Goal: Contribute content: Contribute content

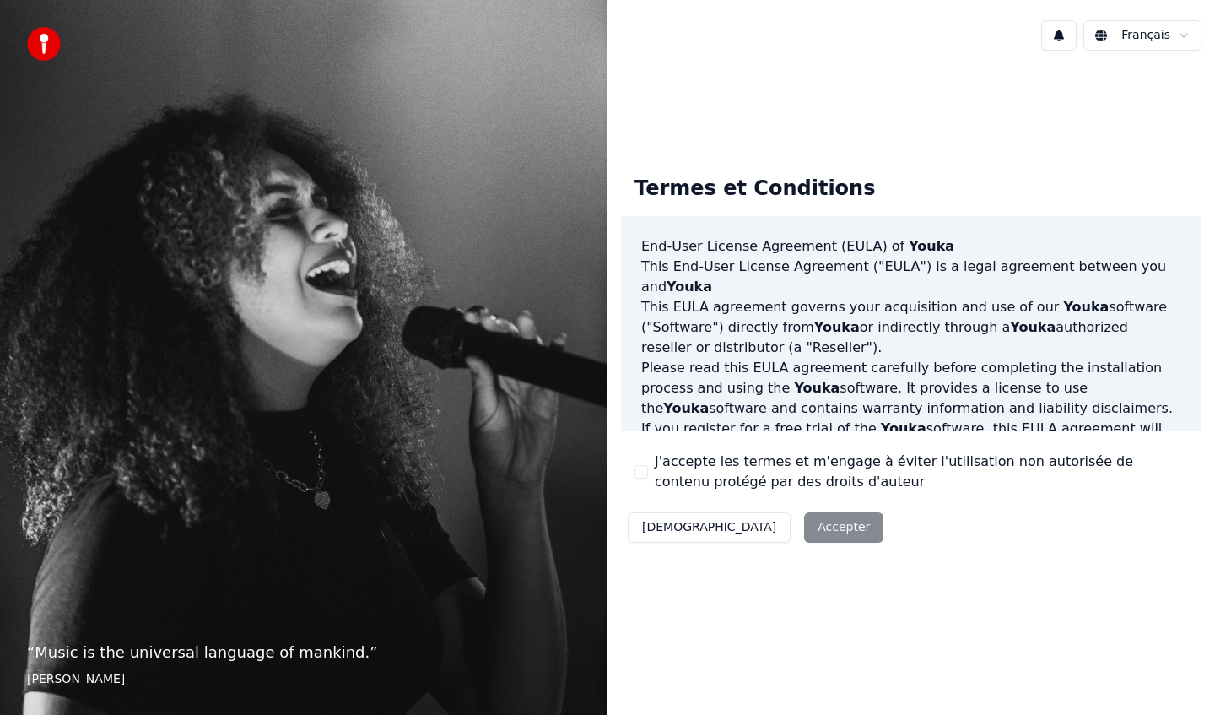
click at [641, 473] on button "J'accepte les termes et m'engage à éviter l'utilisation non autorisée de conten…" at bounding box center [642, 472] width 14 height 14
click at [804, 530] on button "Accepter" at bounding box center [843, 527] width 79 height 30
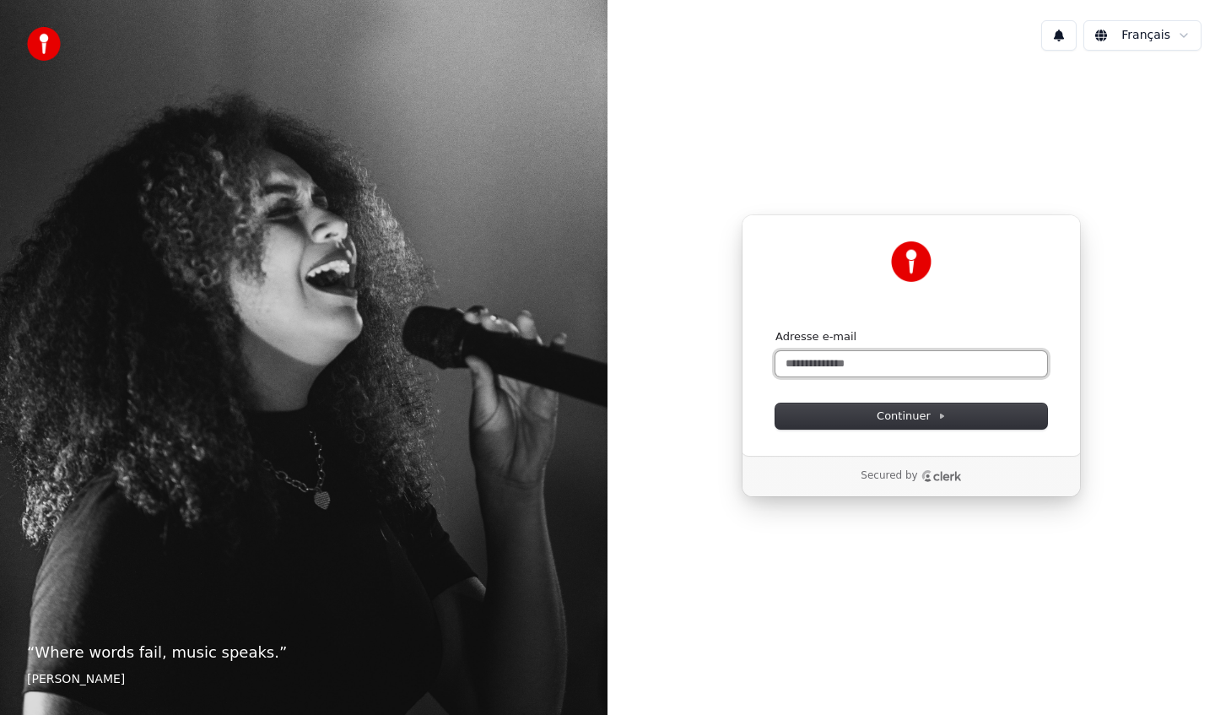
click at [819, 370] on input "Adresse e-mail" at bounding box center [911, 363] width 272 height 25
type input "*"
click at [868, 480] on p "Secured by" at bounding box center [889, 476] width 57 height 14
click at [839, 360] on input "*" at bounding box center [911, 363] width 272 height 25
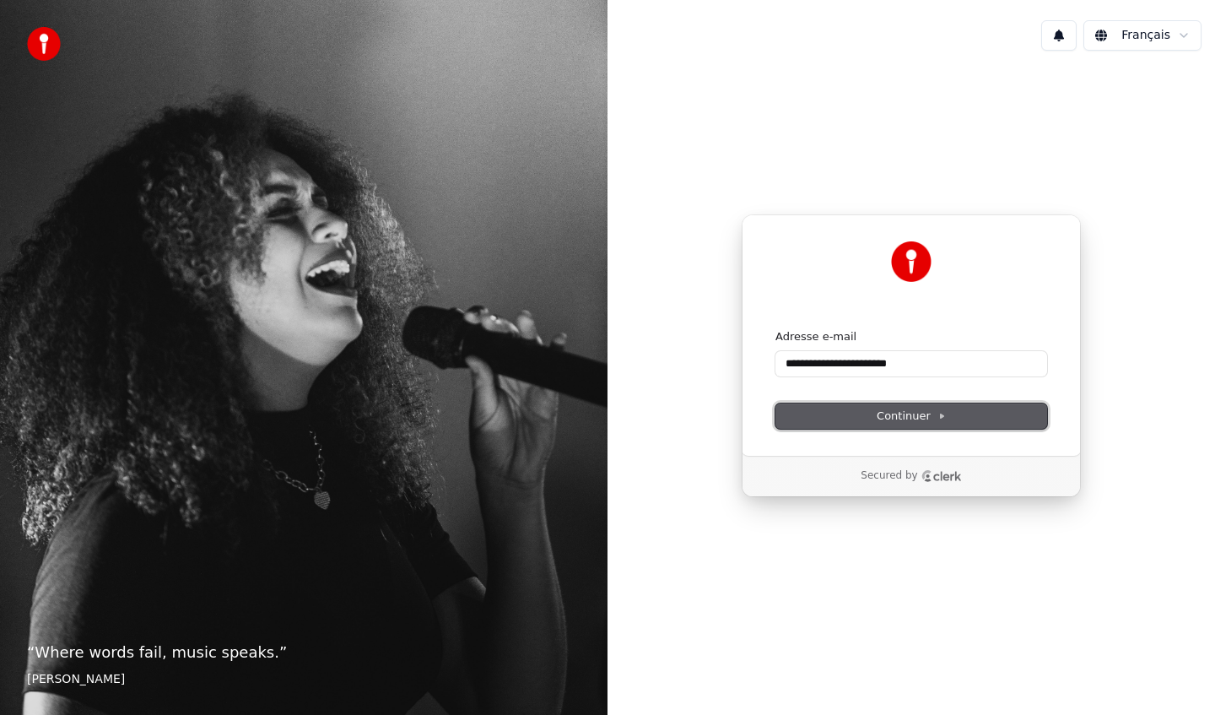
click at [892, 422] on span "Continuer" at bounding box center [911, 415] width 69 height 15
type input "**********"
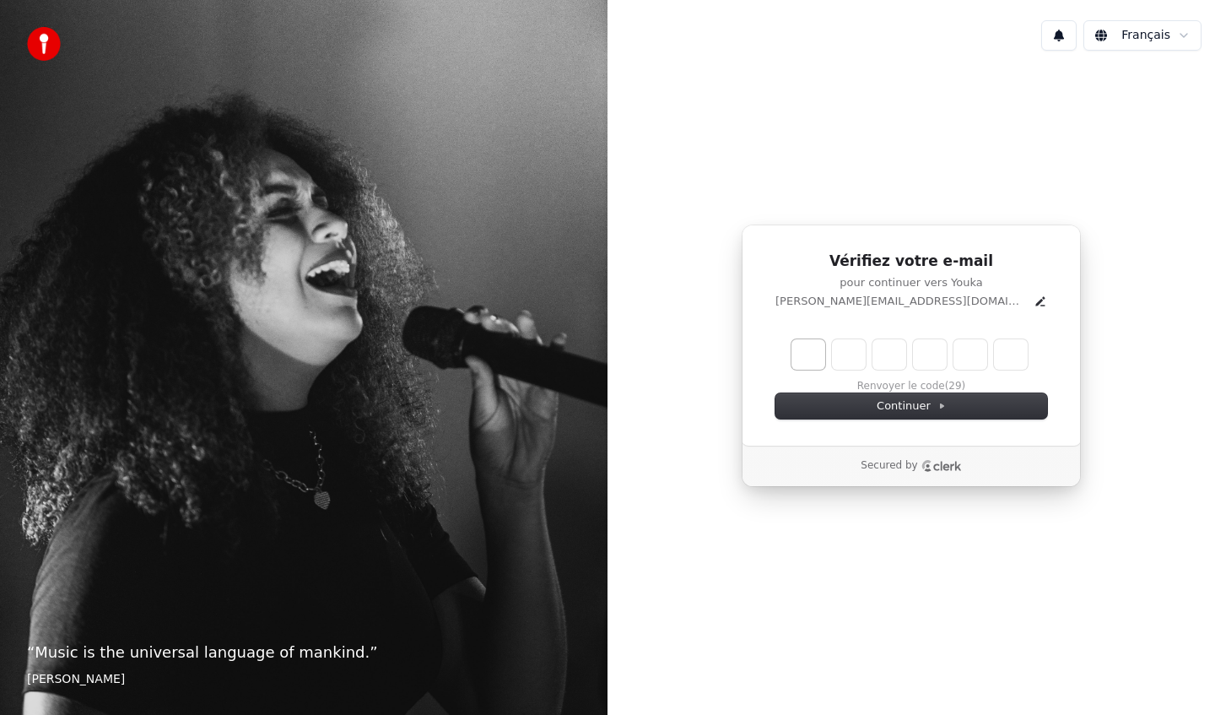
click at [808, 365] on input "Enter verification code. Digit 1" at bounding box center [809, 354] width 34 height 30
type input "*"
type input "**"
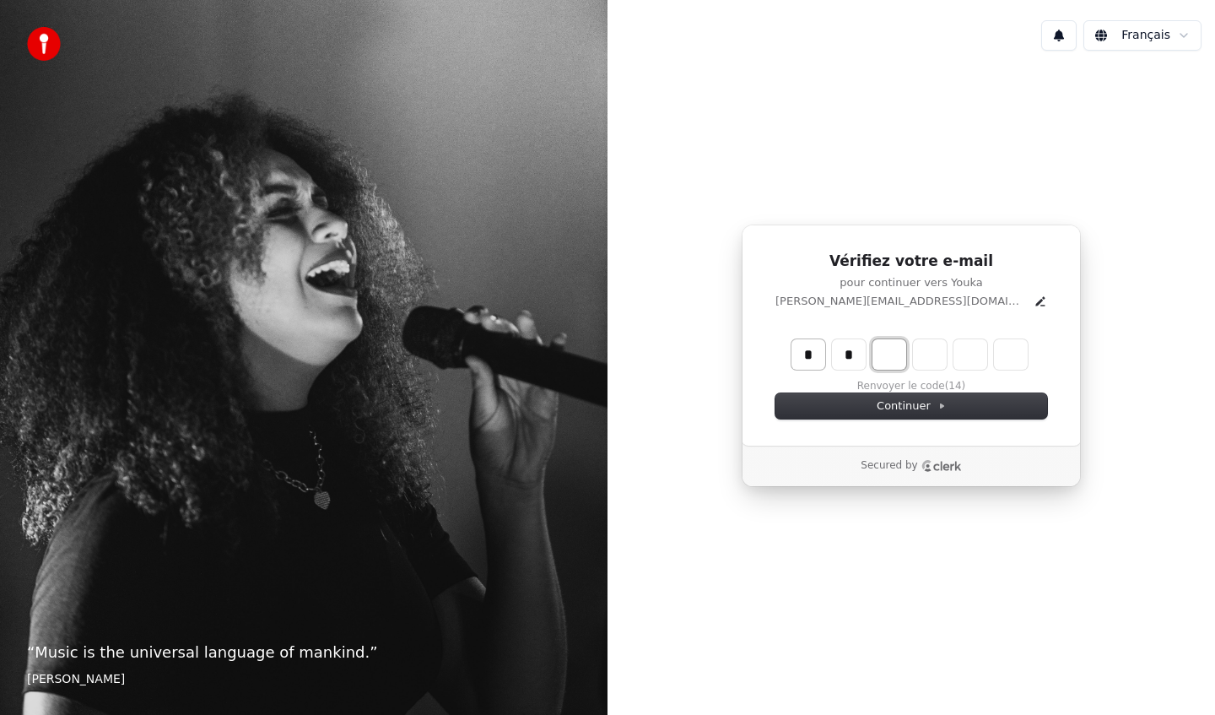
type input "*"
type input "***"
type input "*"
type input "****"
type input "*"
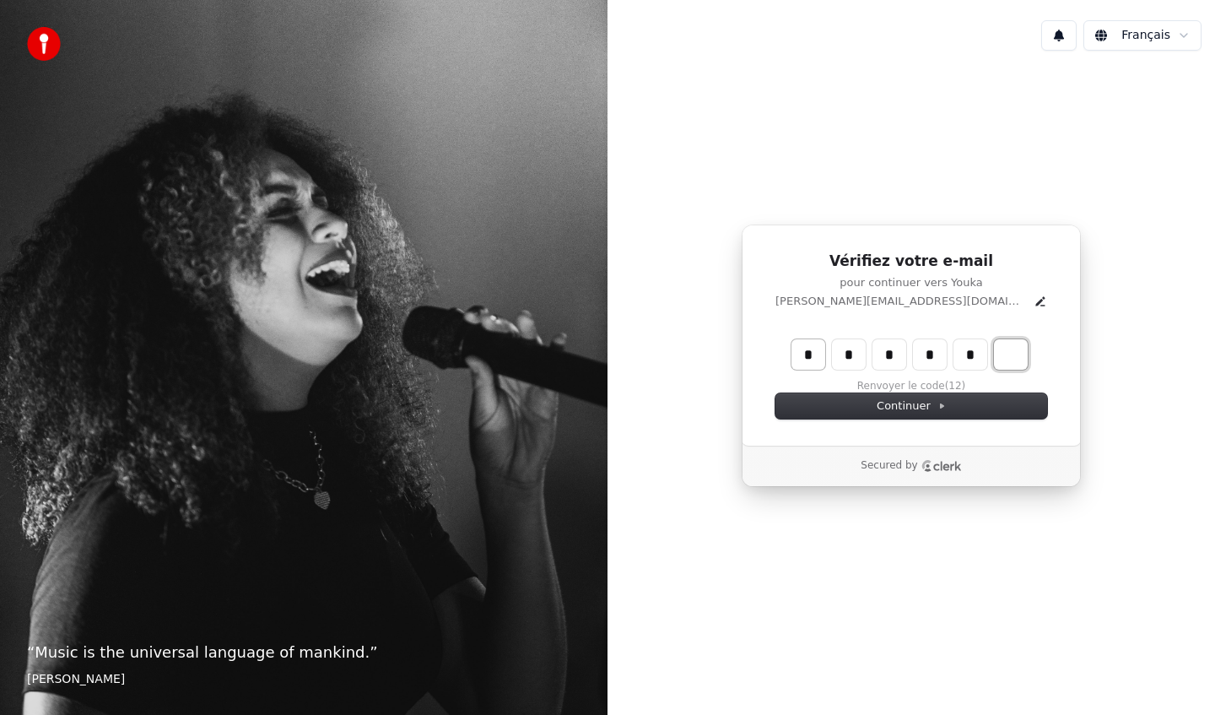
type input "******"
type input "*"
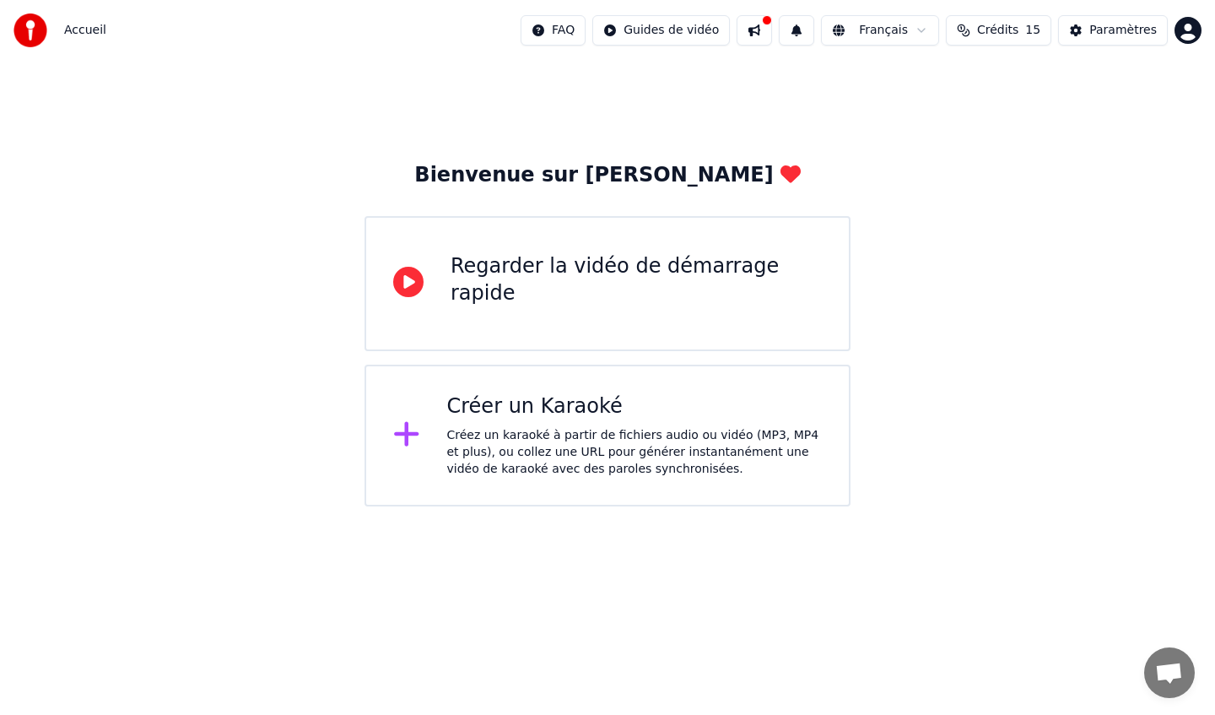
click at [408, 436] on icon at bounding box center [406, 434] width 24 height 24
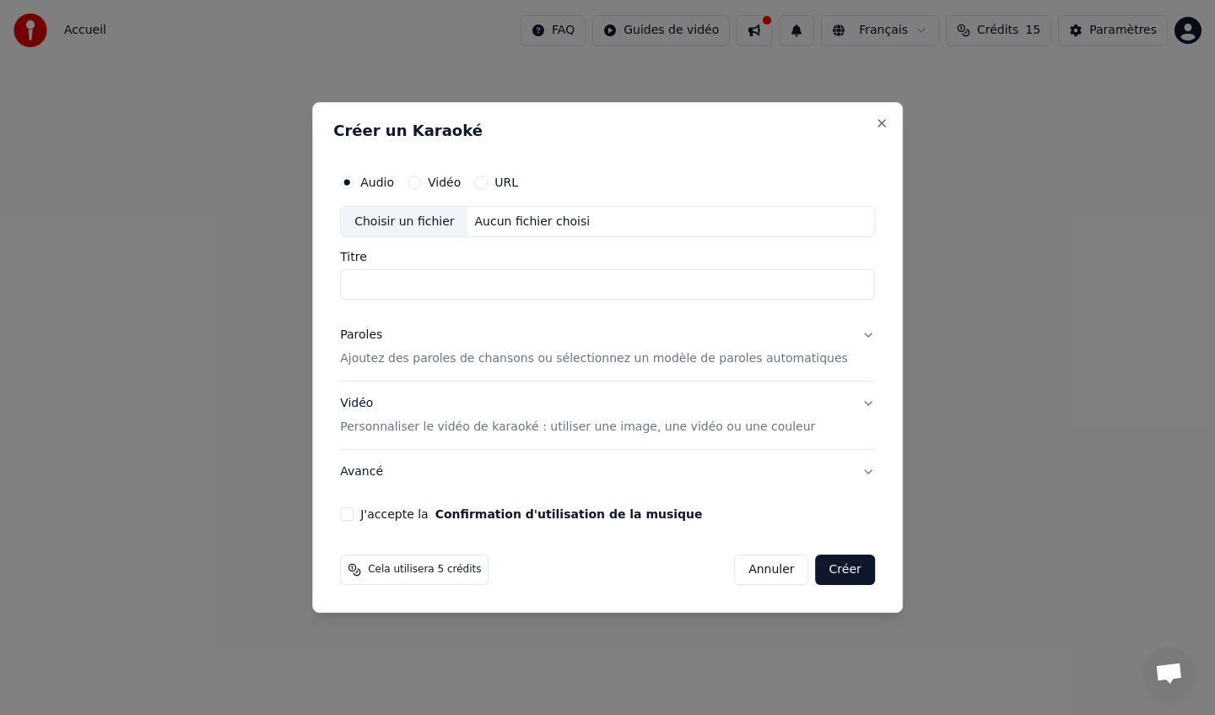
click at [421, 179] on button "Vidéo" at bounding box center [415, 183] width 14 height 14
click at [369, 184] on div "Audio" at bounding box center [367, 183] width 54 height 14
click at [354, 180] on button "Audio" at bounding box center [347, 183] width 14 height 14
click at [495, 225] on div "Aucun fichier choisi" at bounding box center [532, 221] width 129 height 17
click at [414, 280] on input "Titre" at bounding box center [607, 285] width 535 height 30
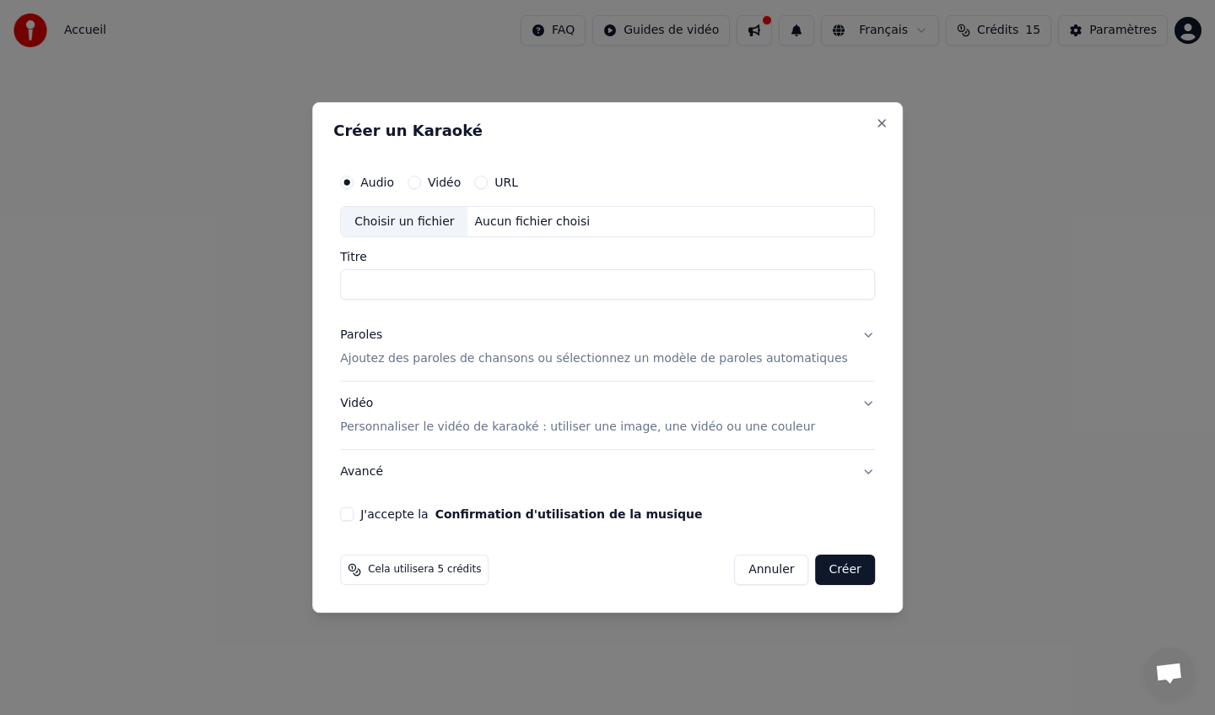
click at [381, 277] on input "Titre" at bounding box center [607, 285] width 535 height 30
click at [379, 289] on input "Titre" at bounding box center [607, 285] width 535 height 30
click at [414, 229] on div "Choisir un fichier" at bounding box center [404, 222] width 127 height 30
click at [388, 280] on input "Titre" at bounding box center [607, 285] width 535 height 30
click at [529, 223] on div "Aucun fichier choisi" at bounding box center [532, 221] width 129 height 17
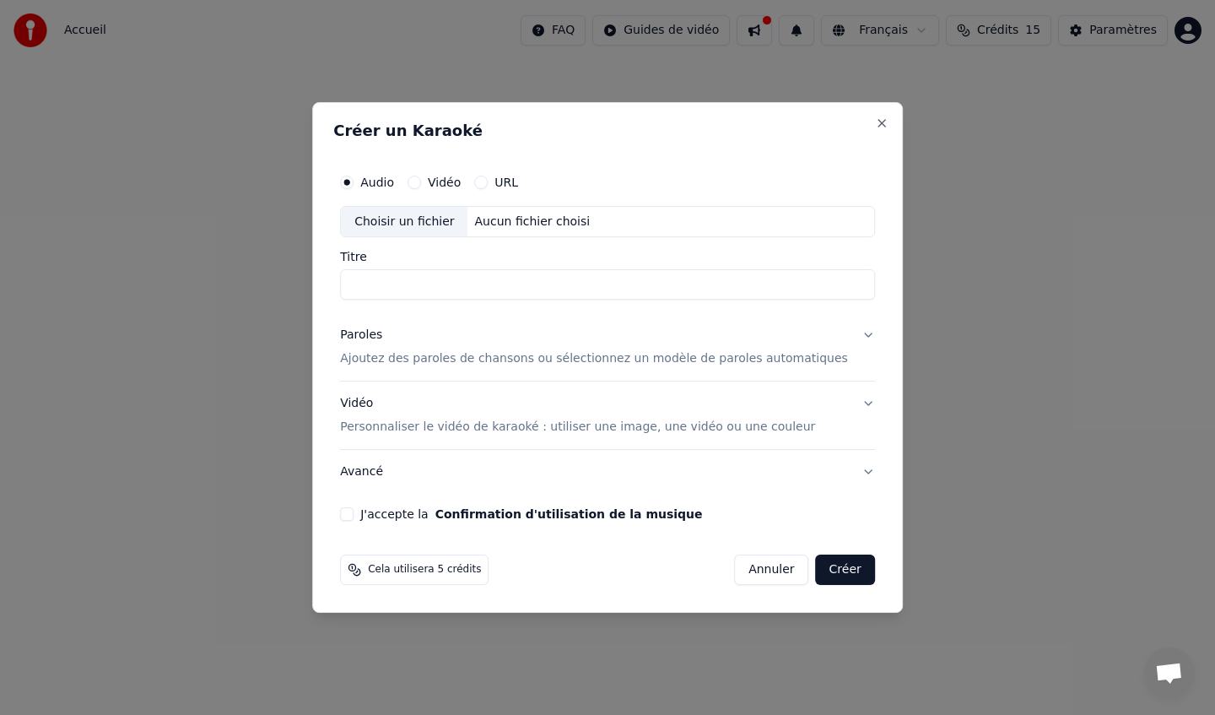
click at [376, 416] on div "Vidéo Personnaliser le vidéo de karaoké : utiliser une image, une vidéo ou une …" at bounding box center [577, 416] width 475 height 41
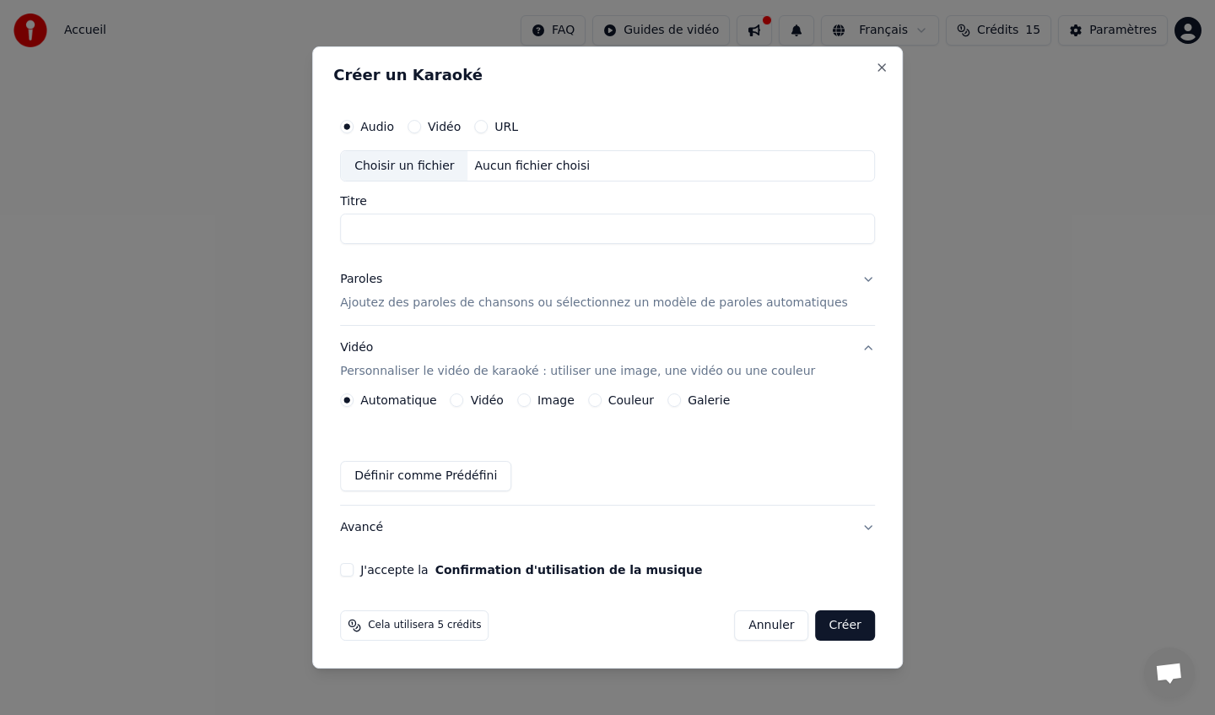
click at [404, 374] on p "Personnaliser le vidéo de karaoké : utiliser une image, une vidéo ou une couleur" at bounding box center [577, 371] width 475 height 17
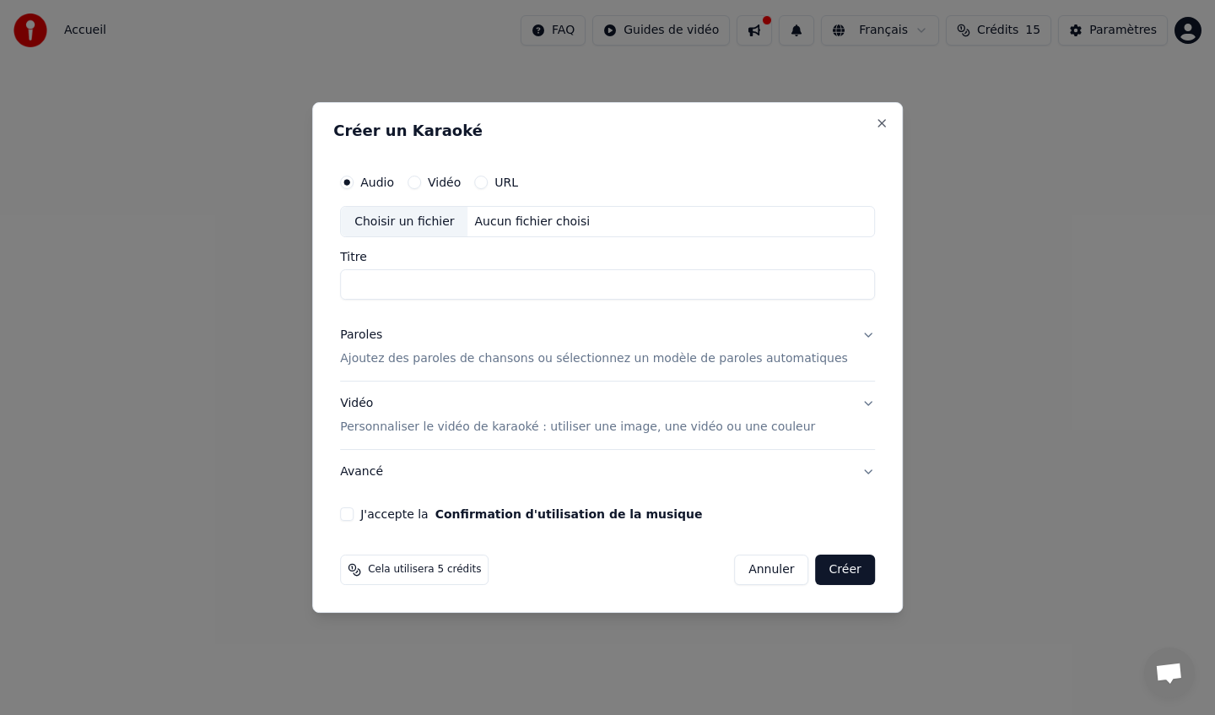
click at [404, 374] on button "Paroles Ajoutez des paroles de chansons ou sélectionnez un modèle de paroles au…" at bounding box center [607, 348] width 535 height 68
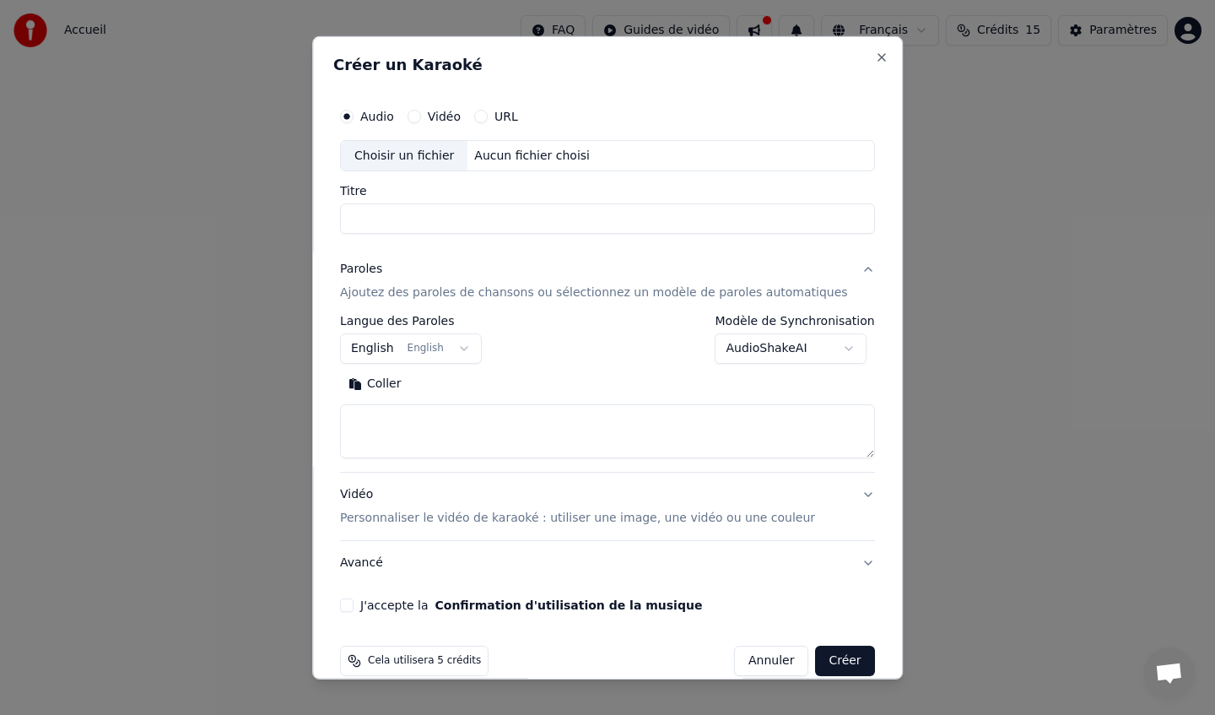
click at [419, 292] on p "Ajoutez des paroles de chansons ou sélectionnez un modèle de paroles automatiqu…" at bounding box center [594, 292] width 508 height 17
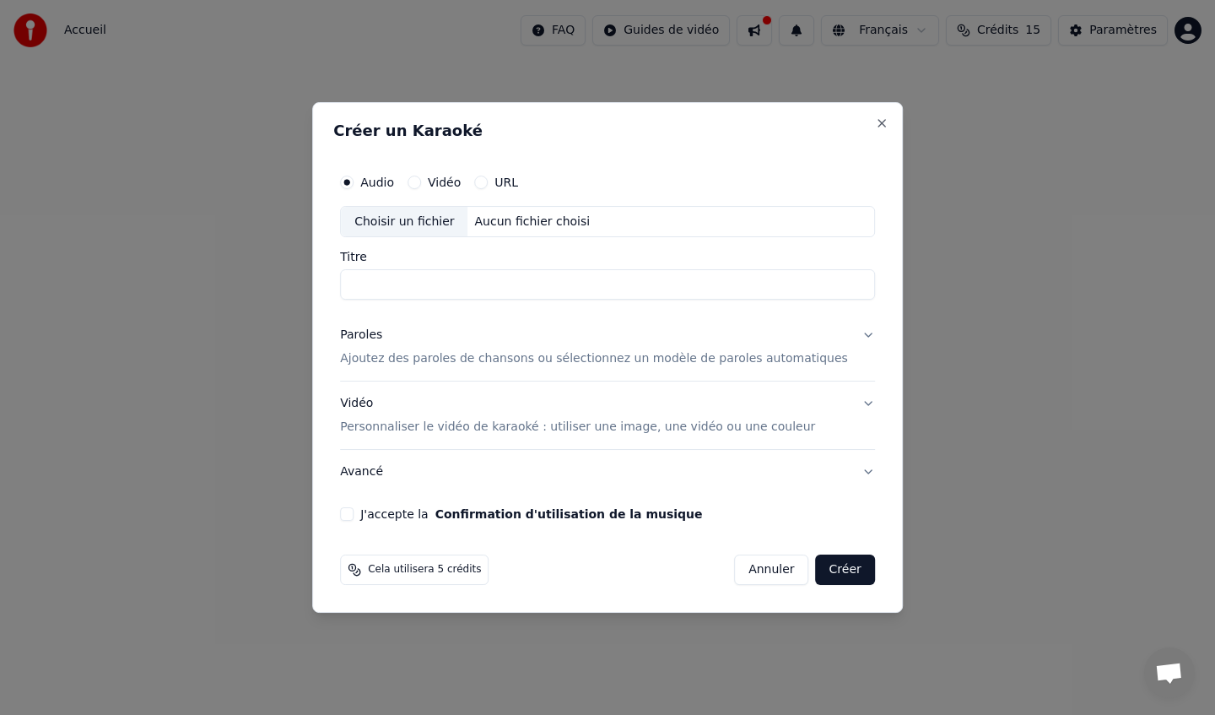
click at [488, 187] on button "URL" at bounding box center [481, 183] width 14 height 14
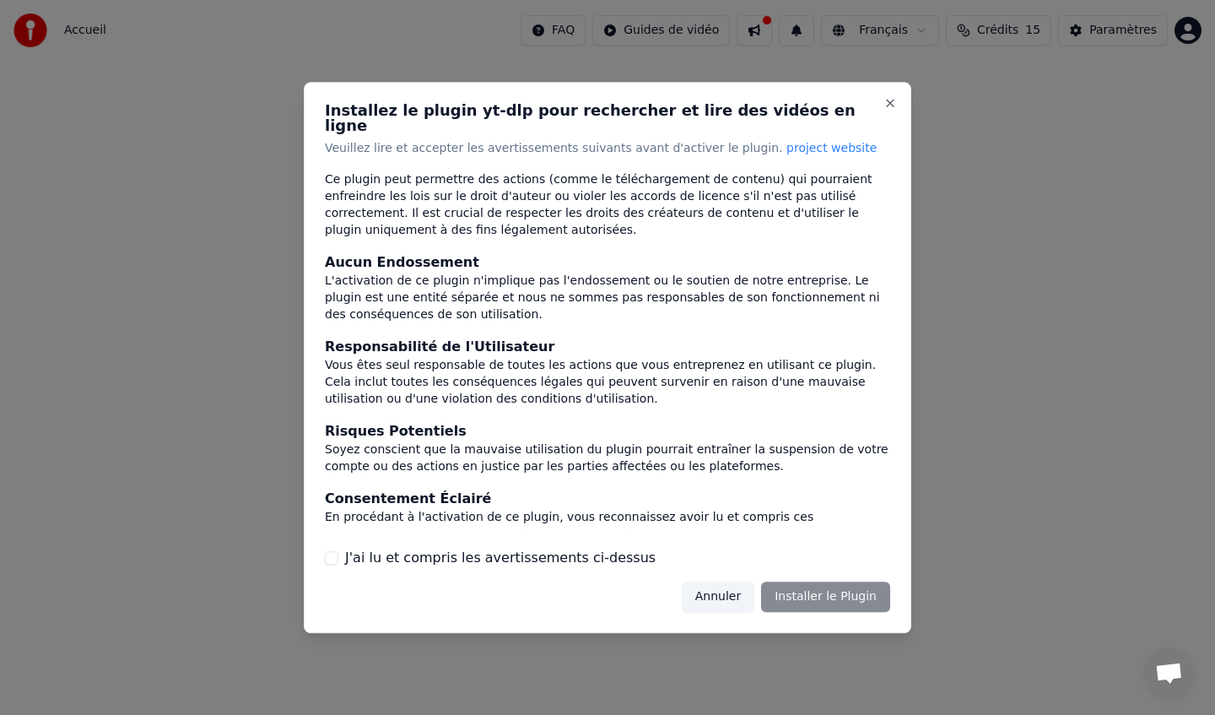
scroll to position [118, 0]
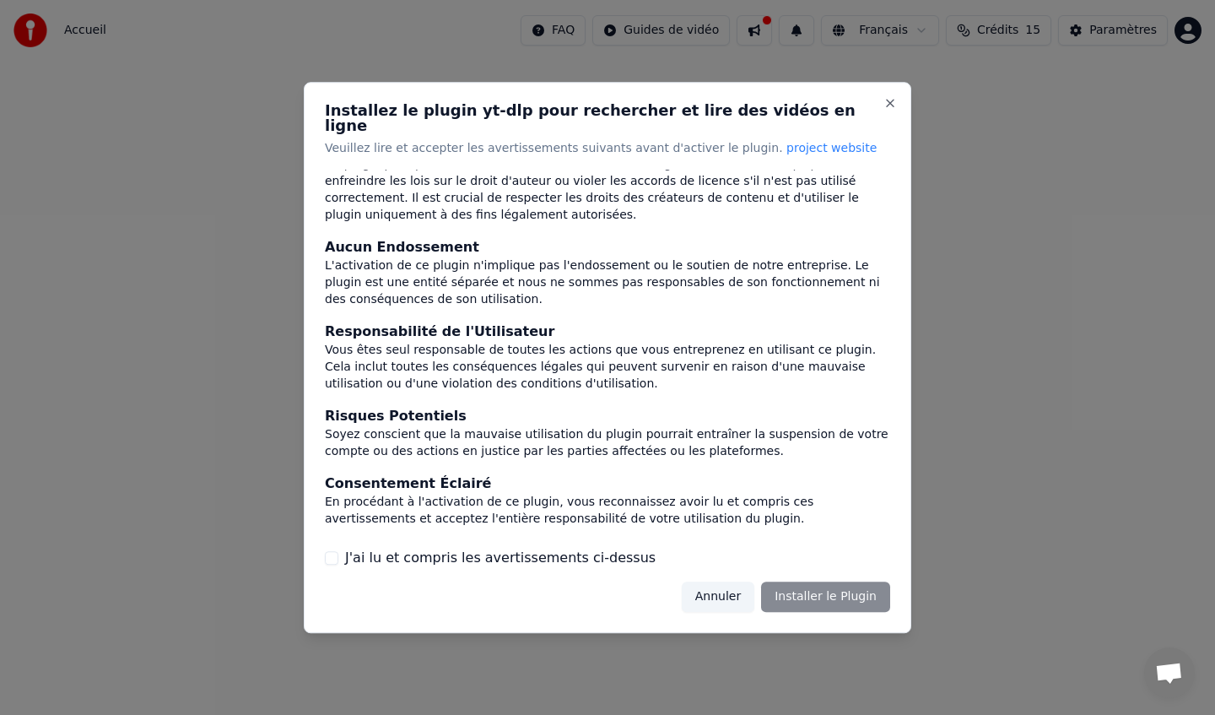
click at [738, 591] on button "Annuler" at bounding box center [718, 596] width 73 height 30
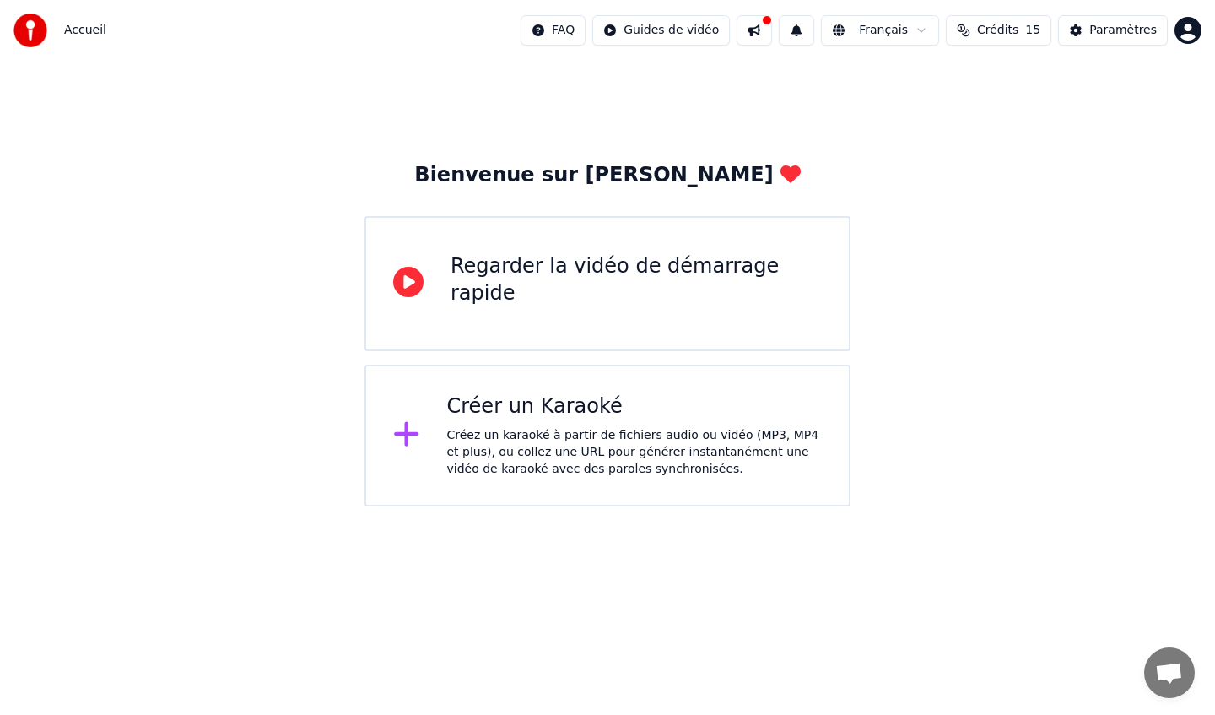
click at [496, 308] on div "Regarder la vidéo de démarrage rapide" at bounding box center [608, 283] width 486 height 135
